Goal: Register for event/course

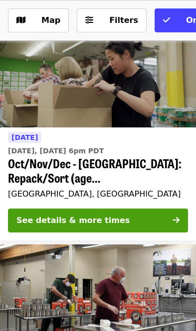
scroll to position [309, 0]
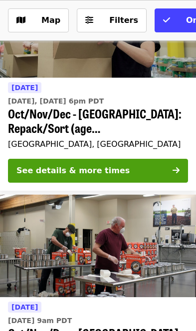
click at [174, 168] on icon "arrow-right icon" at bounding box center [175, 170] width 7 height 9
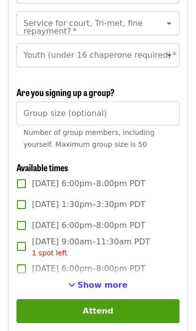
scroll to position [1280, 0]
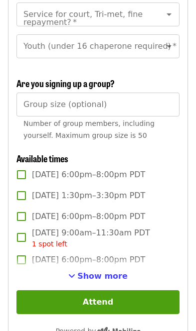
click at [104, 271] on span "Show more" at bounding box center [102, 275] width 50 height 9
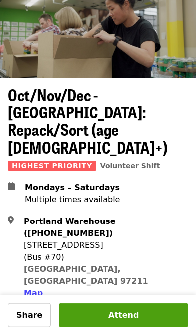
scroll to position [0, 0]
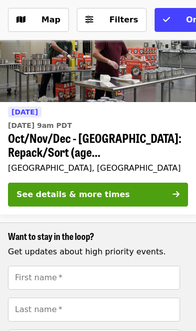
scroll to position [560, 0]
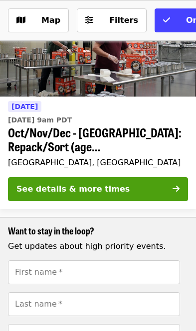
click at [173, 184] on icon "arrow-right icon" at bounding box center [175, 188] width 7 height 9
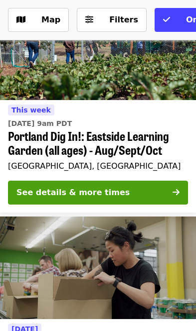
scroll to position [119, 0]
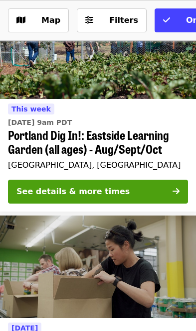
click at [174, 193] on icon "arrow-right icon" at bounding box center [175, 191] width 7 height 9
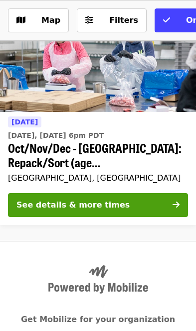
scroll to position [978, 0]
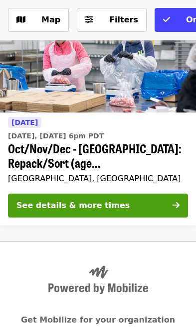
click at [173, 200] on span at bounding box center [175, 206] width 7 height 12
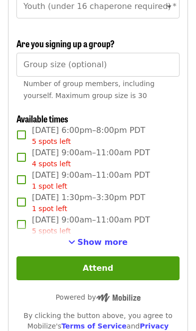
scroll to position [1320, 0]
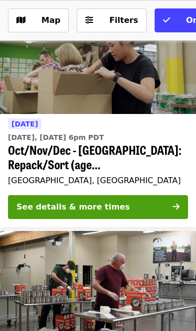
scroll to position [320, 0]
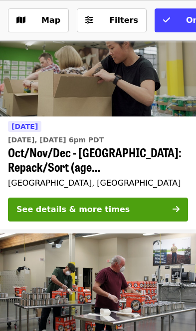
click at [178, 205] on icon "arrow-right icon" at bounding box center [175, 209] width 7 height 9
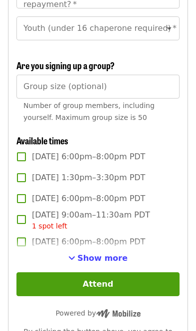
click at [115, 253] on span "Show more" at bounding box center [102, 257] width 50 height 9
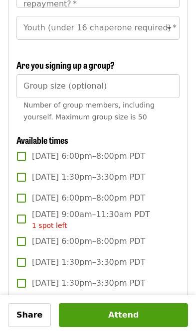
click at [126, 256] on span "[DATE] 1:30pm–3:30pm PDT" at bounding box center [88, 262] width 113 height 12
